Goal: Task Accomplishment & Management: Manage account settings

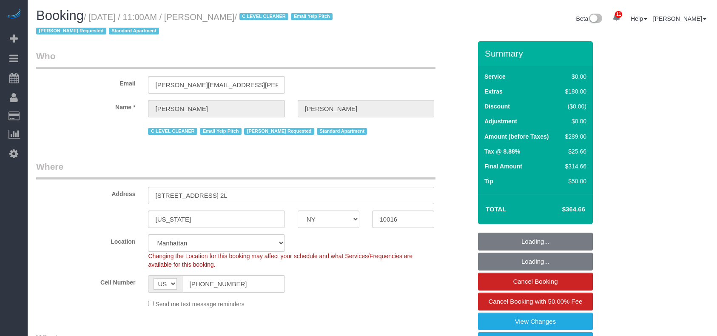
select select "NY"
select select "number:89"
select select "number:90"
select select "number:15"
select select "number:6"
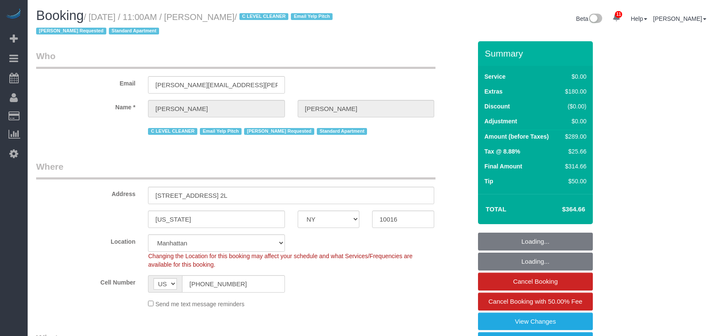
select select "object:909"
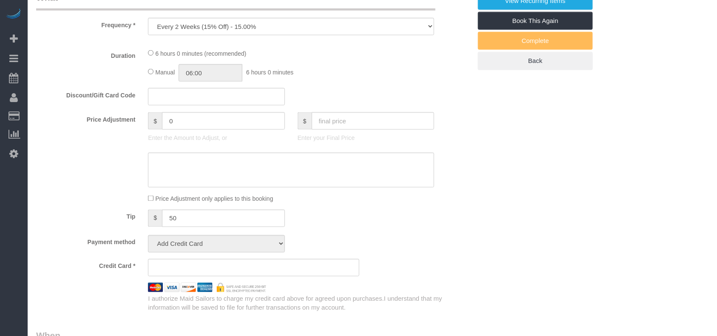
select select "1"
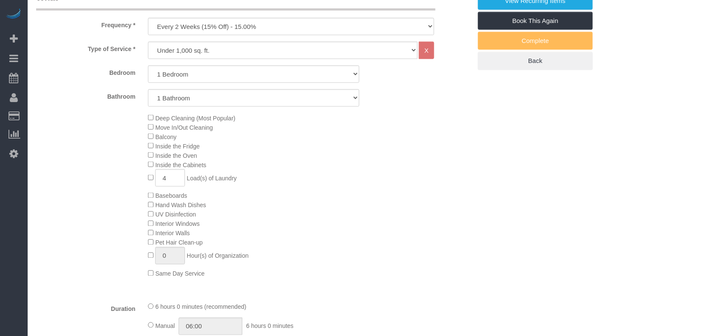
select select "object:1408"
select select "string:stripe-pm_1HFoEO4VGloSiKo7uLknEXsN"
select select "spot1"
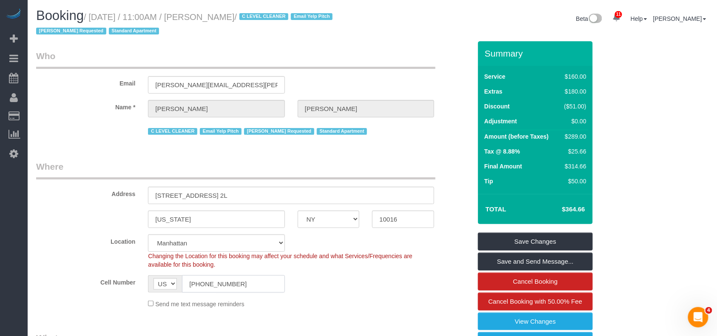
click at [210, 283] on input "[PHONE_NUMBER]" at bounding box center [233, 283] width 102 height 17
drag, startPoint x: 296, startPoint y: 17, endPoint x: 48, endPoint y: 53, distance: 250.0
click at [218, 20] on small "/ [DATE] / 11:00AM / [PERSON_NAME] / C LEVEL CLEANER Email Yelp Pitch [PERSON_N…" at bounding box center [185, 24] width 299 height 24
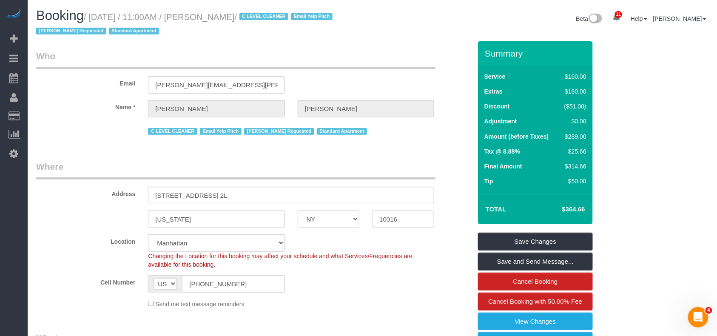
copy small "[PERSON_NAME]"
drag, startPoint x: 297, startPoint y: 15, endPoint x: 94, endPoint y: 15, distance: 202.8
click at [94, 15] on small "/ [DATE] / 11:00AM / [PERSON_NAME] / C LEVEL CLEANER Email Yelp Pitch [PERSON_N…" at bounding box center [185, 24] width 299 height 24
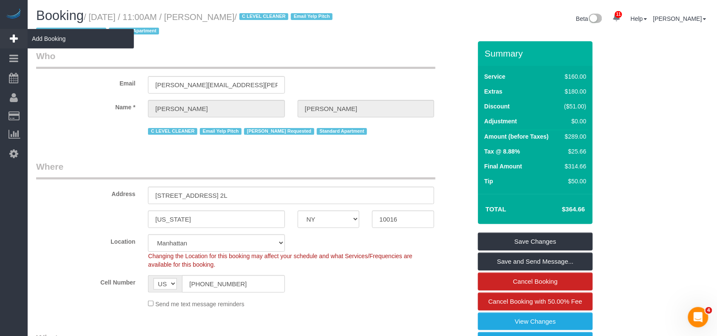
copy small "[DATE] / 11:00AM / [PERSON_NAME]"
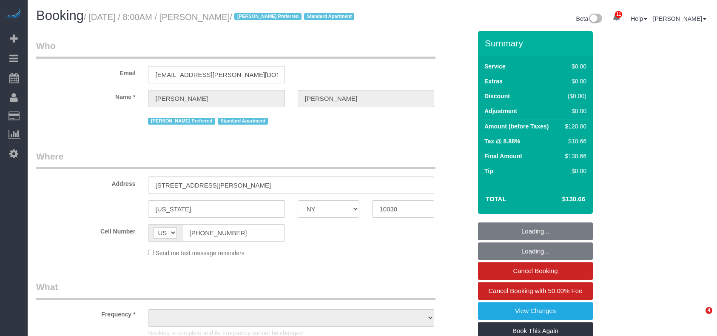
select select "NY"
select select "number:89"
select select "number:90"
select select "number:15"
select select "number:6"
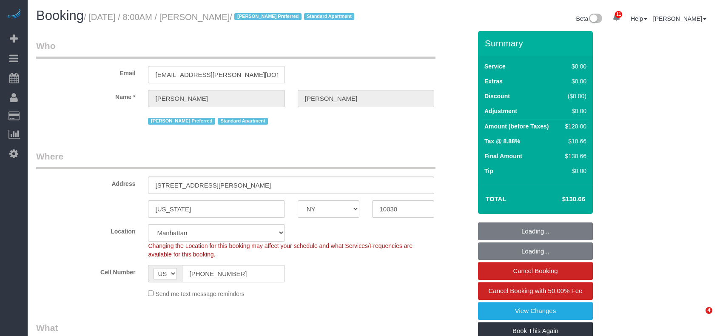
scroll to position [340, 0]
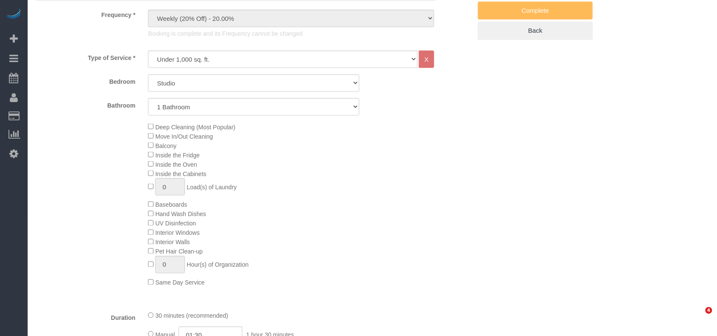
select select "object:3614"
select select "string:stripe-pm_1RzMjD4VGloSiKo7AQhaJz1S"
select select "spot1"
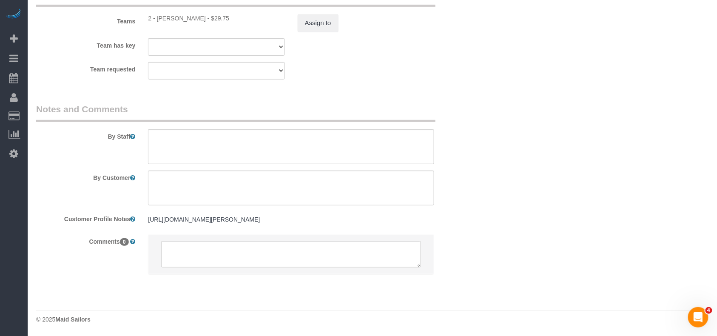
scroll to position [1216, 0]
click at [201, 252] on textarea at bounding box center [291, 254] width 260 height 26
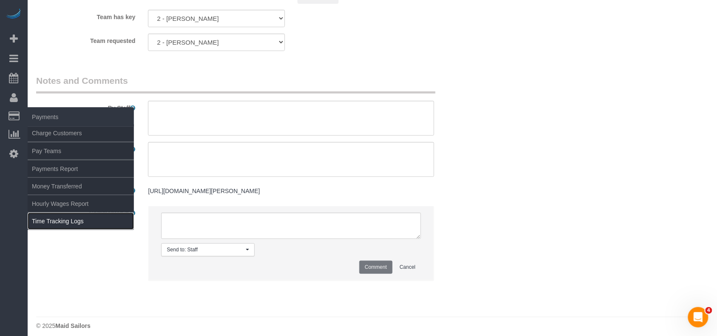
click at [60, 219] on link "Time Tracking Logs" at bounding box center [81, 221] width 106 height 17
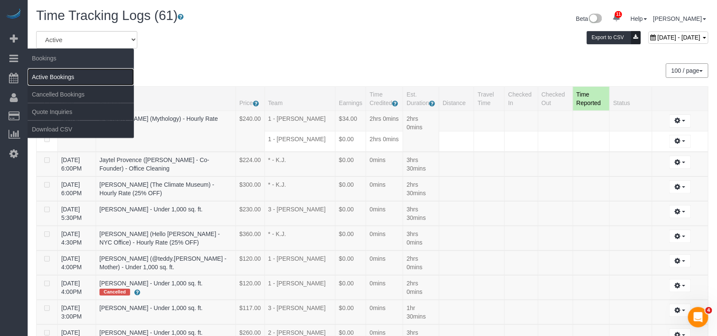
click at [49, 73] on link "Active Bookings" at bounding box center [81, 76] width 106 height 17
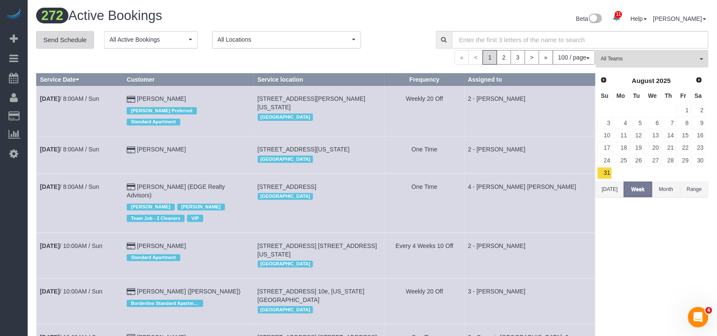
click at [67, 43] on link "Send Schedule" at bounding box center [65, 40] width 58 height 18
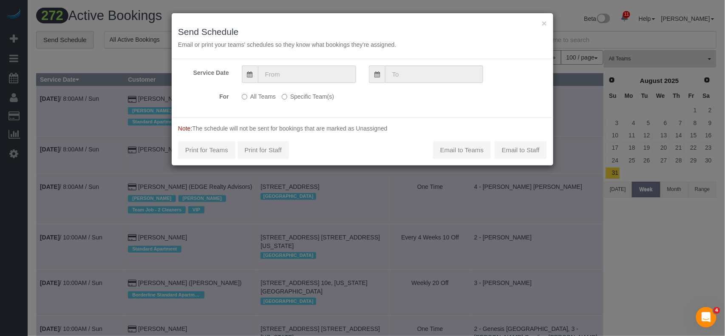
click at [298, 68] on input "text" at bounding box center [307, 73] width 98 height 17
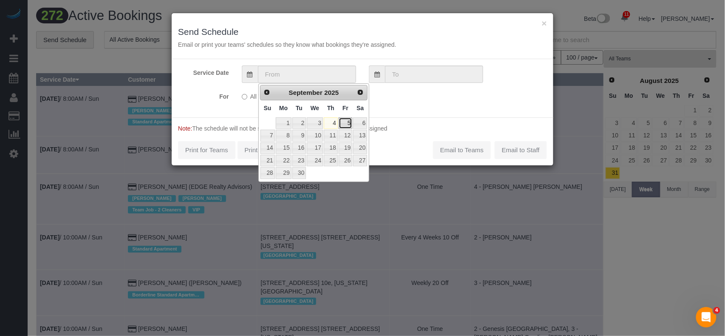
click at [342, 125] on link "5" at bounding box center [346, 122] width 14 height 11
type input "09/05/2025"
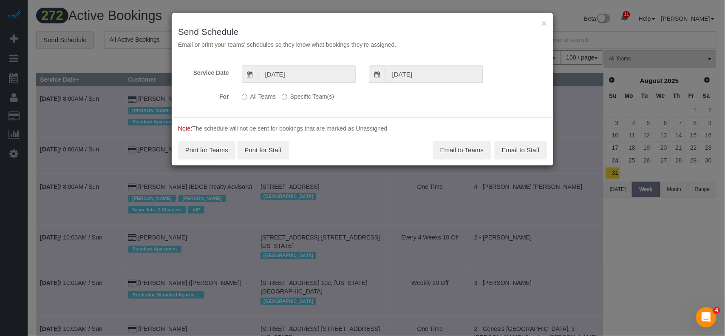
click at [295, 99] on label "Specific Team(s)" at bounding box center [308, 94] width 52 height 11
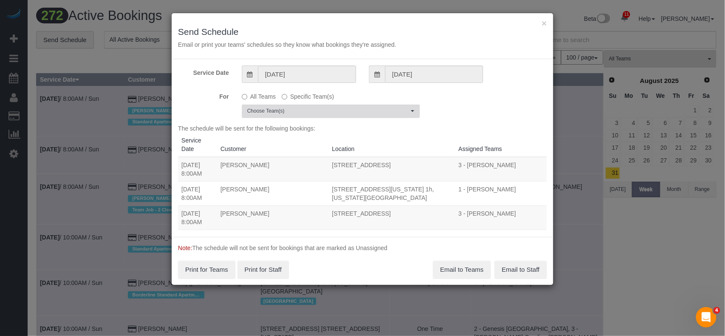
click at [303, 111] on span "Choose Team(s)" at bounding box center [328, 111] width 162 height 7
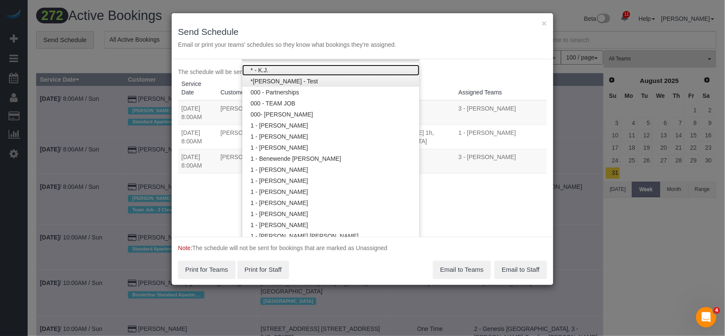
scroll to position [113, 0]
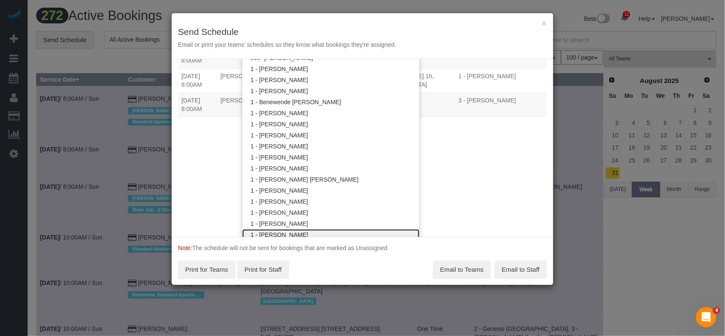
click at [284, 229] on link "1 - [PERSON_NAME]" at bounding box center [330, 234] width 177 height 11
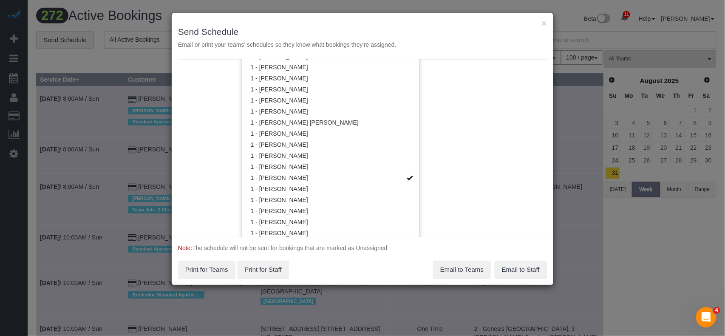
click at [445, 157] on div "Service Date 09/05/2025 09/05/2025 For All Teams Specific Team(s) 1 - Ingrid Ma…" at bounding box center [363, 148] width 382 height 178
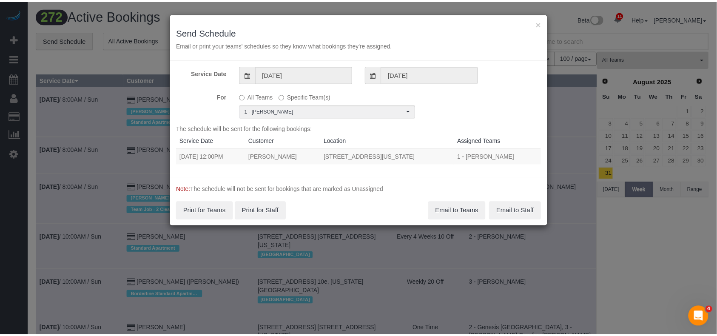
scroll to position [0, 0]
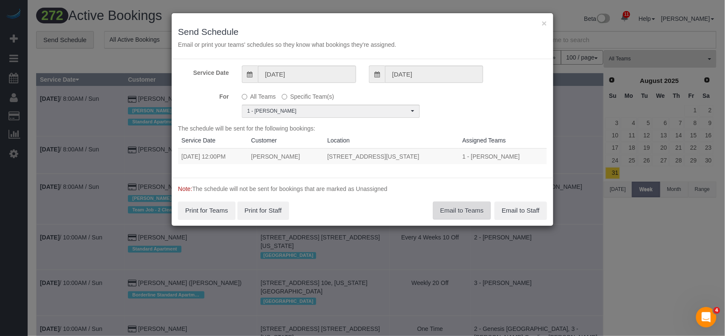
click at [447, 210] on button "Email to Teams" at bounding box center [462, 210] width 58 height 18
